Goal: Task Accomplishment & Management: Use online tool/utility

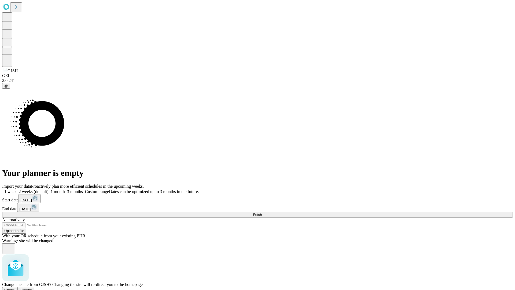
click at [32, 288] on span "Confirm" at bounding box center [26, 290] width 13 height 4
click at [17, 189] on label "1 week" at bounding box center [9, 191] width 14 height 5
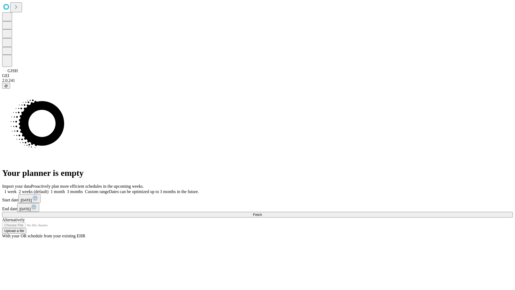
click at [262, 212] on span "Fetch" at bounding box center [257, 214] width 9 height 4
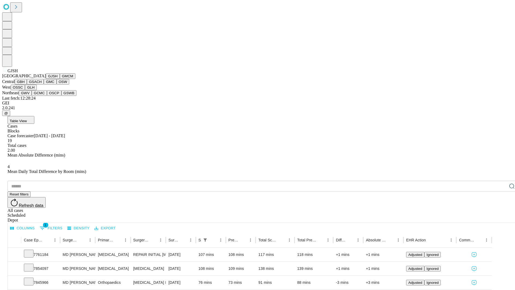
click at [60, 79] on button "GMCM" at bounding box center [68, 76] width 16 height 6
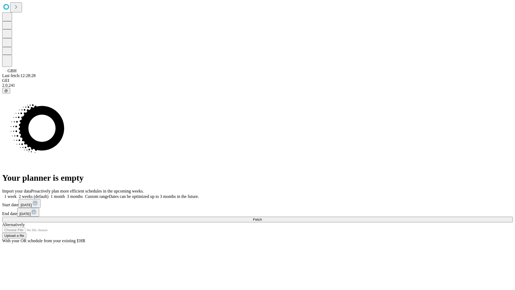
click at [17, 194] on label "1 week" at bounding box center [9, 196] width 14 height 5
click at [262, 217] on span "Fetch" at bounding box center [257, 219] width 9 height 4
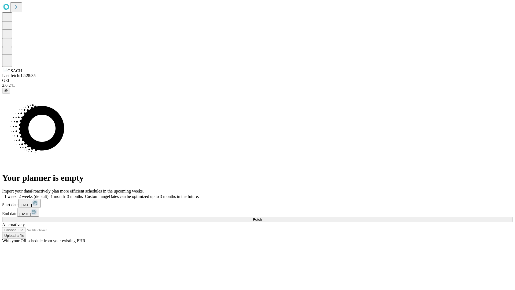
click at [17, 194] on label "1 week" at bounding box center [9, 196] width 14 height 5
click at [262, 217] on span "Fetch" at bounding box center [257, 219] width 9 height 4
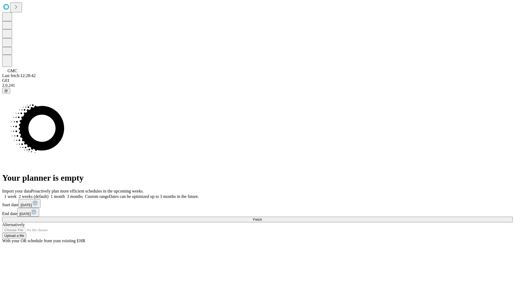
click at [17, 194] on label "1 week" at bounding box center [9, 196] width 14 height 5
click at [262, 217] on span "Fetch" at bounding box center [257, 219] width 9 height 4
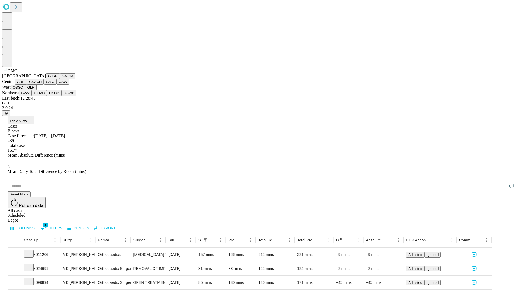
click at [57, 84] on button "OSW" at bounding box center [63, 82] width 13 height 6
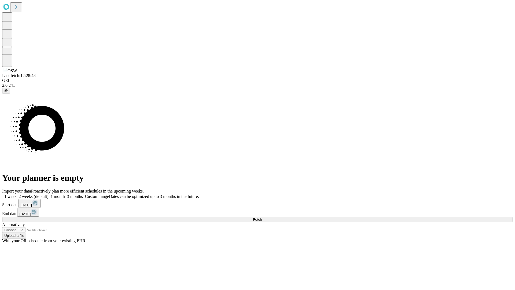
click at [17, 194] on label "1 week" at bounding box center [9, 196] width 14 height 5
click at [262, 217] on span "Fetch" at bounding box center [257, 219] width 9 height 4
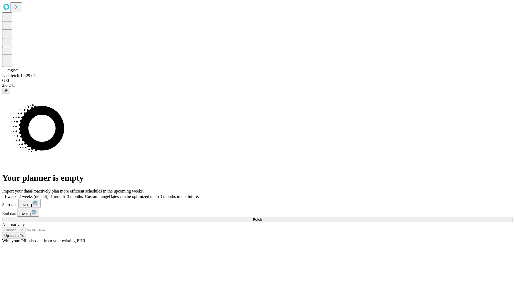
click at [17, 194] on label "1 week" at bounding box center [9, 196] width 14 height 5
click at [262, 217] on span "Fetch" at bounding box center [257, 219] width 9 height 4
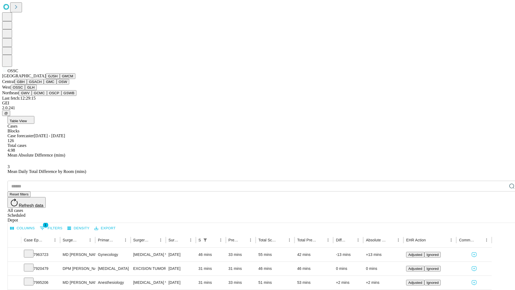
click at [36, 90] on button "GLH" at bounding box center [31, 87] width 12 height 6
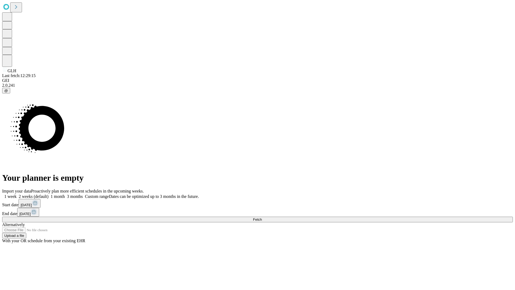
click at [17, 194] on label "1 week" at bounding box center [9, 196] width 14 height 5
click at [262, 217] on span "Fetch" at bounding box center [257, 219] width 9 height 4
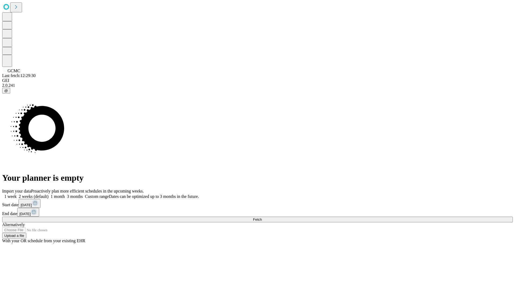
click at [17, 194] on label "1 week" at bounding box center [9, 196] width 14 height 5
click at [262, 217] on span "Fetch" at bounding box center [257, 219] width 9 height 4
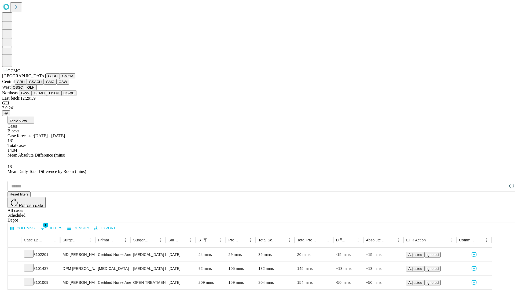
click at [47, 96] on button "OSCP" at bounding box center [54, 93] width 14 height 6
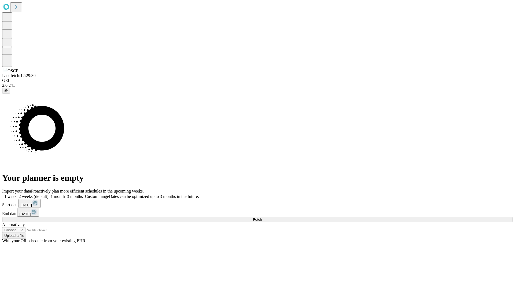
click at [17, 194] on label "1 week" at bounding box center [9, 196] width 14 height 5
click at [262, 217] on span "Fetch" at bounding box center [257, 219] width 9 height 4
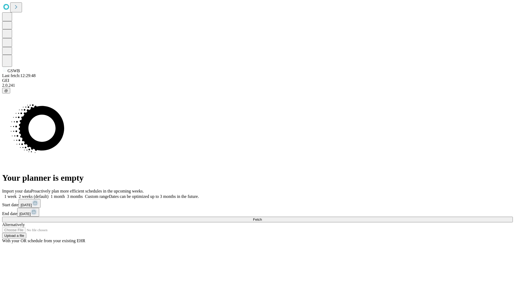
click at [17, 194] on label "1 week" at bounding box center [9, 196] width 14 height 5
click at [262, 217] on span "Fetch" at bounding box center [257, 219] width 9 height 4
